Goal: Find specific page/section: Find specific page/section

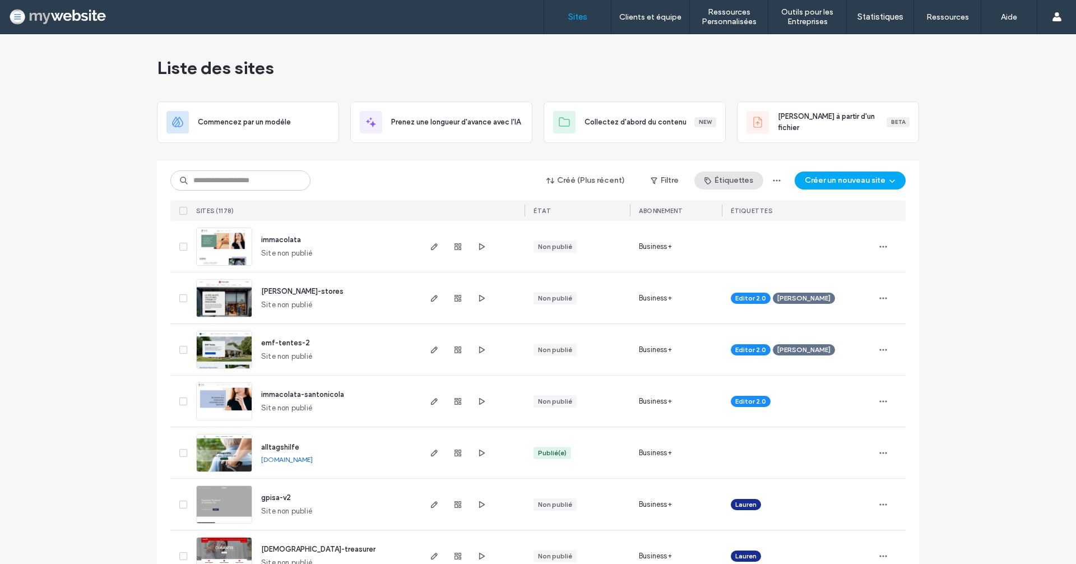
click at [740, 183] on button "Étiquettes" at bounding box center [728, 180] width 69 height 18
click at [735, 178] on button "Étiquettes" at bounding box center [728, 180] width 69 height 18
click at [663, 178] on button "Filtre" at bounding box center [664, 180] width 50 height 18
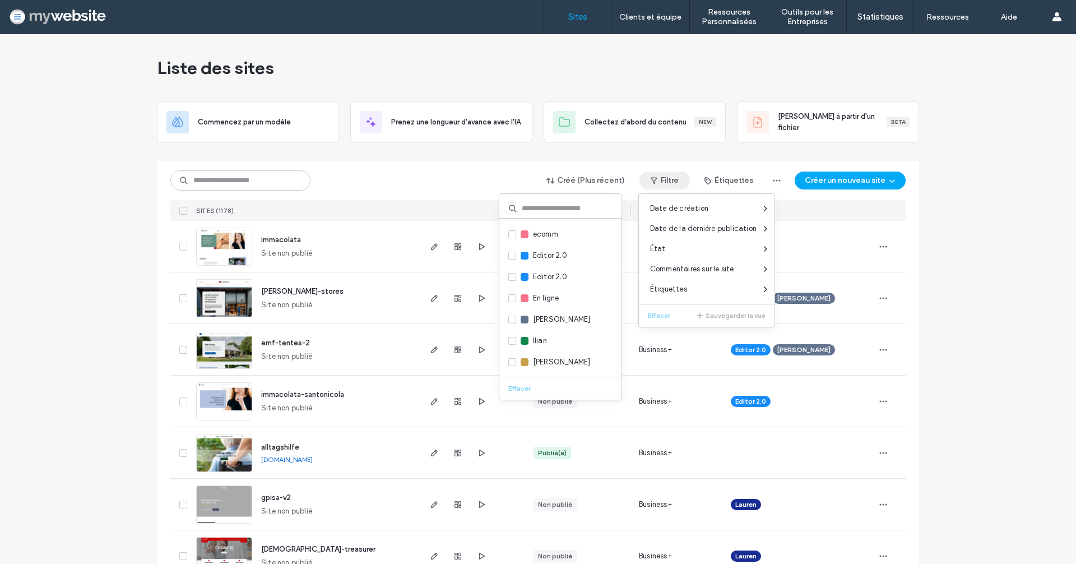
scroll to position [174, 0]
click at [546, 312] on span "[PERSON_NAME]" at bounding box center [562, 310] width 58 height 11
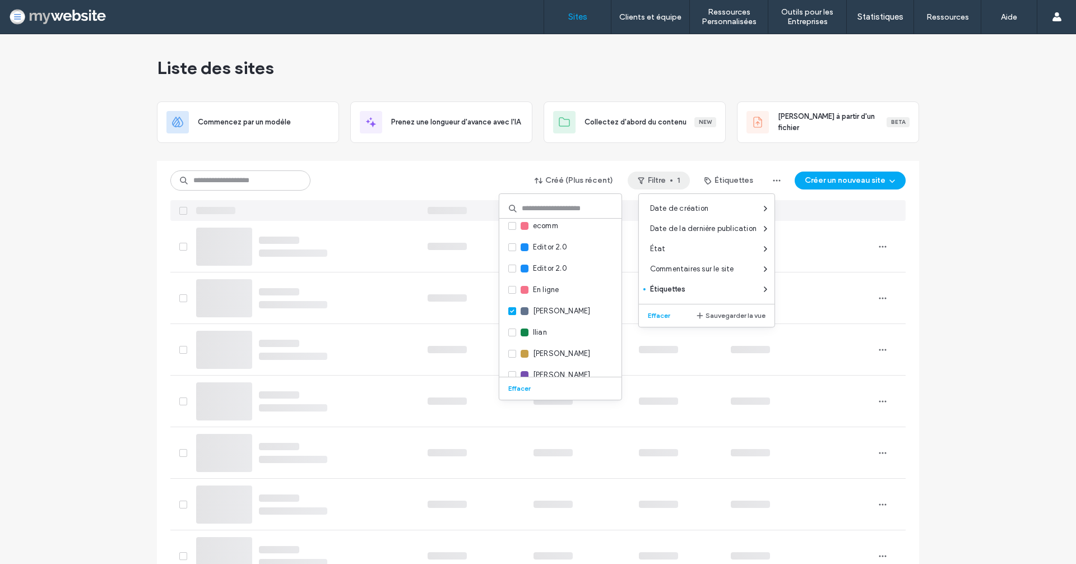
click at [456, 161] on div "Créé (Plus récent) Filtre 1 Étiquettes Créer un nouveau site" at bounding box center [537, 191] width 735 height 60
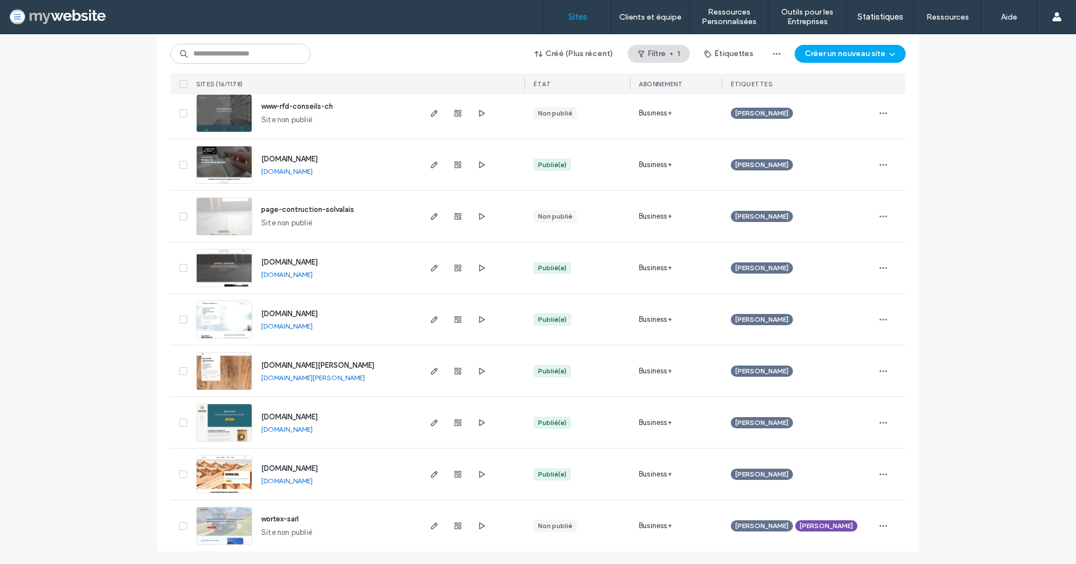
scroll to position [0, 0]
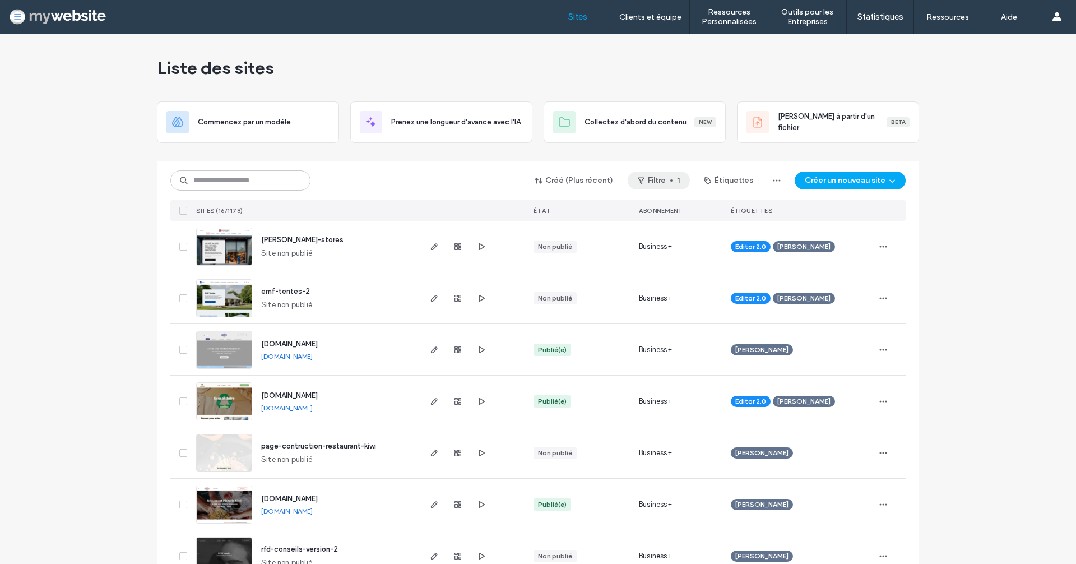
click at [674, 178] on button "Filtre 1" at bounding box center [659, 180] width 62 height 18
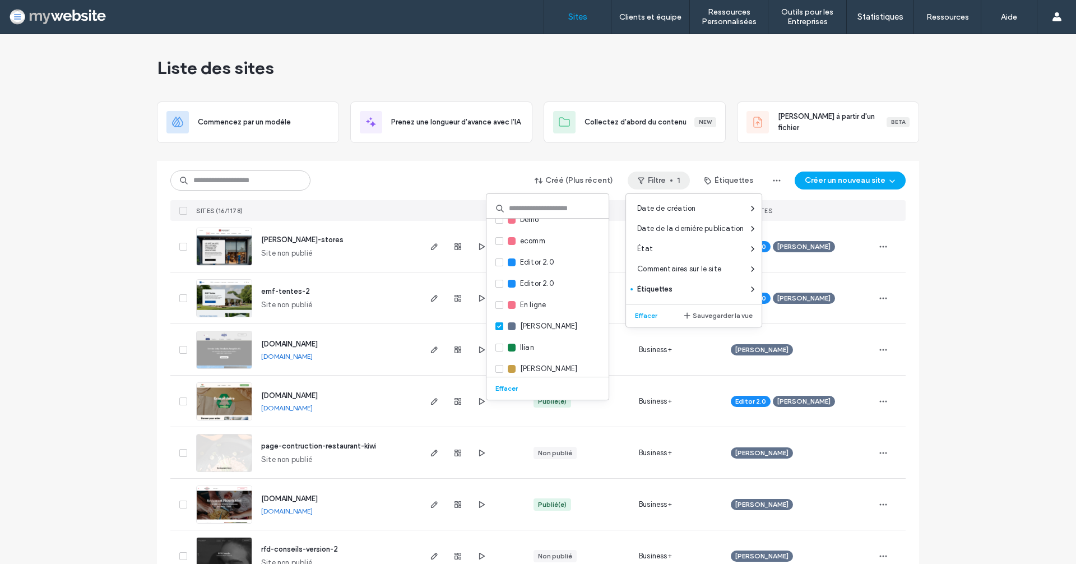
scroll to position [170, 0]
click at [497, 314] on span at bounding box center [499, 315] width 8 height 8
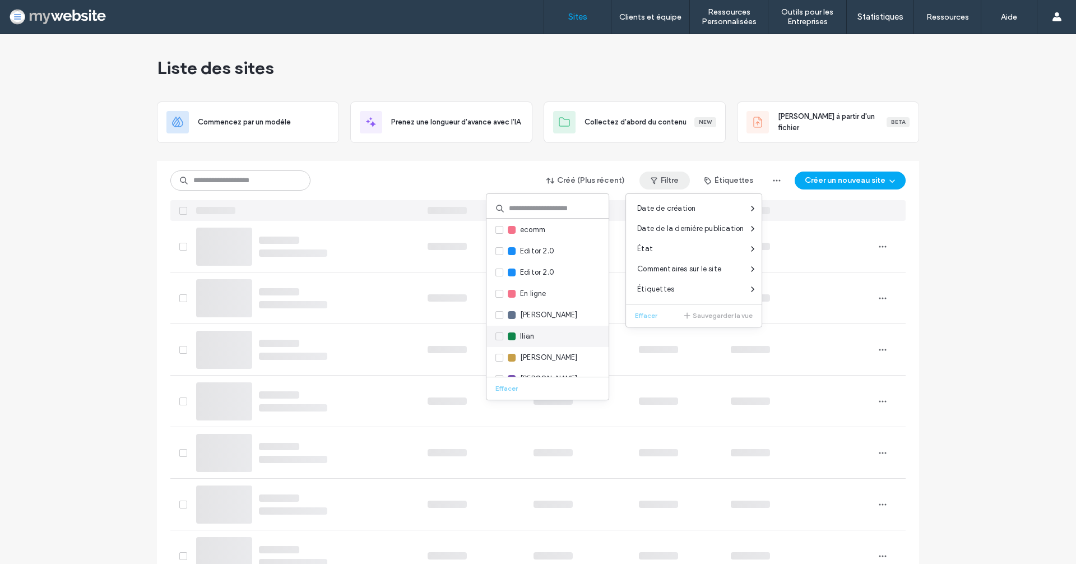
click at [505, 342] on div "Ilian" at bounding box center [547, 336] width 122 height 21
click at [502, 336] on icon at bounding box center [499, 336] width 4 height 3
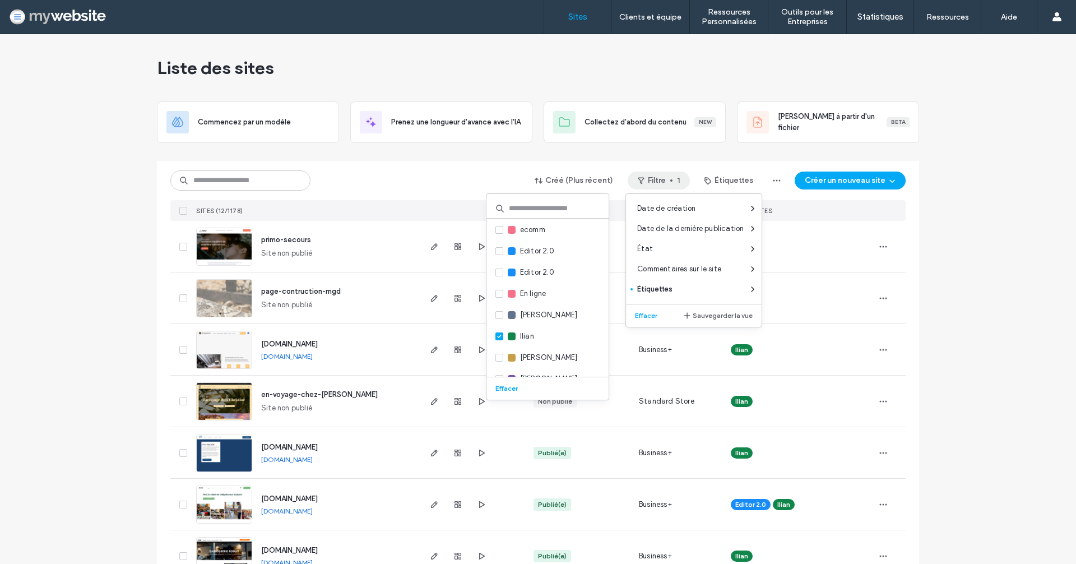
click at [366, 67] on div "Liste des sites" at bounding box center [538, 67] width 762 height 67
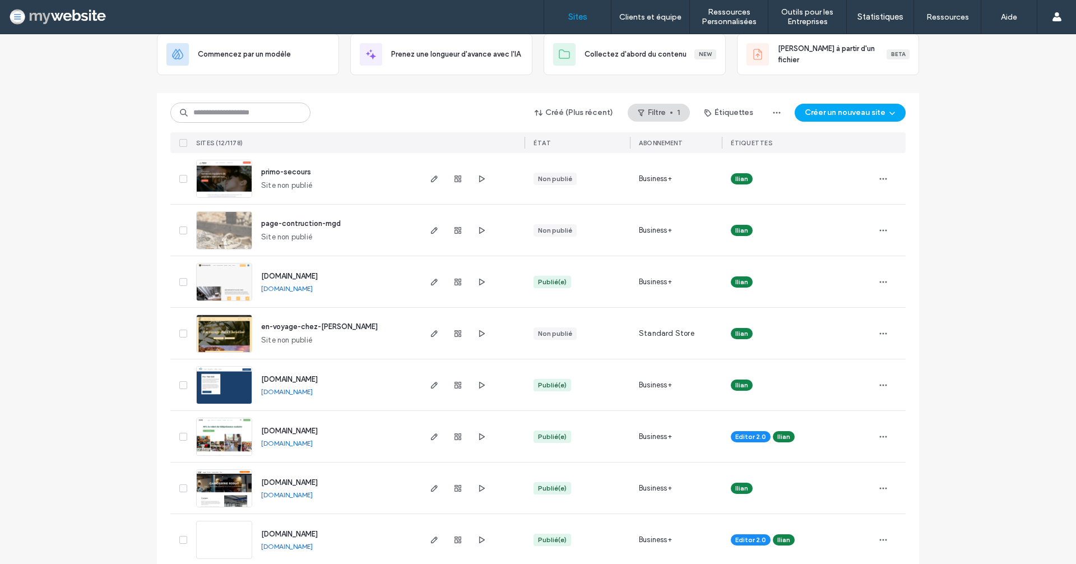
scroll to position [288, 0]
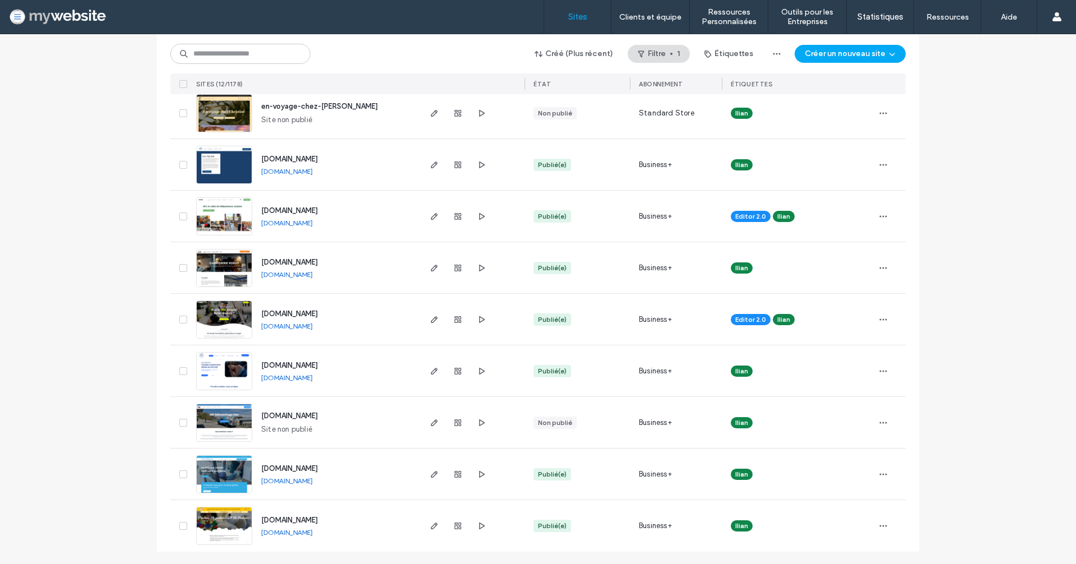
click at [302, 521] on span "[DOMAIN_NAME]" at bounding box center [289, 520] width 57 height 8
